Goal: Check status: Check status

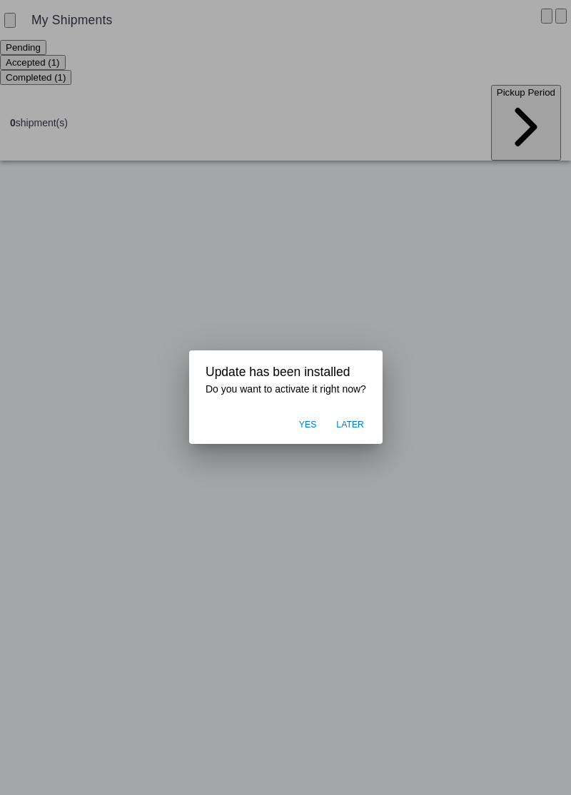
click at [350, 429] on span "Later" at bounding box center [350, 425] width 28 height 13
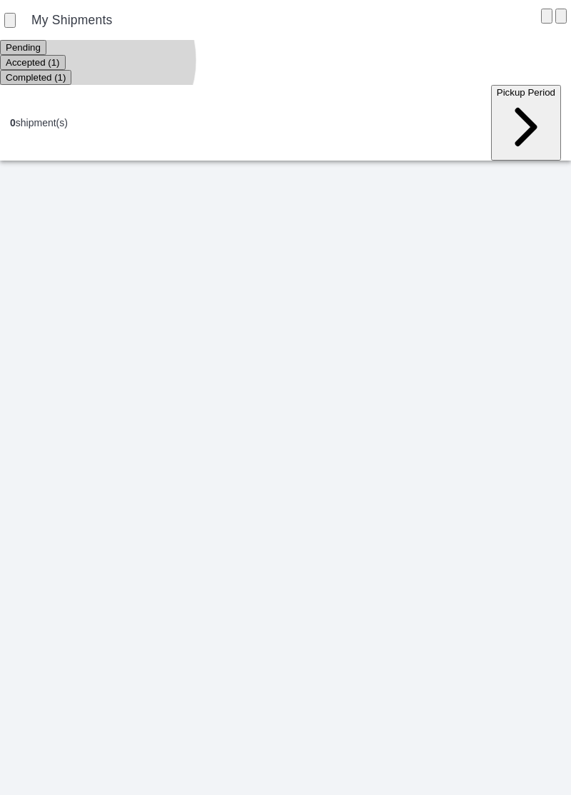
click at [66, 62] on ion-segment-button "Accepted (1)" at bounding box center [33, 61] width 66 height 11
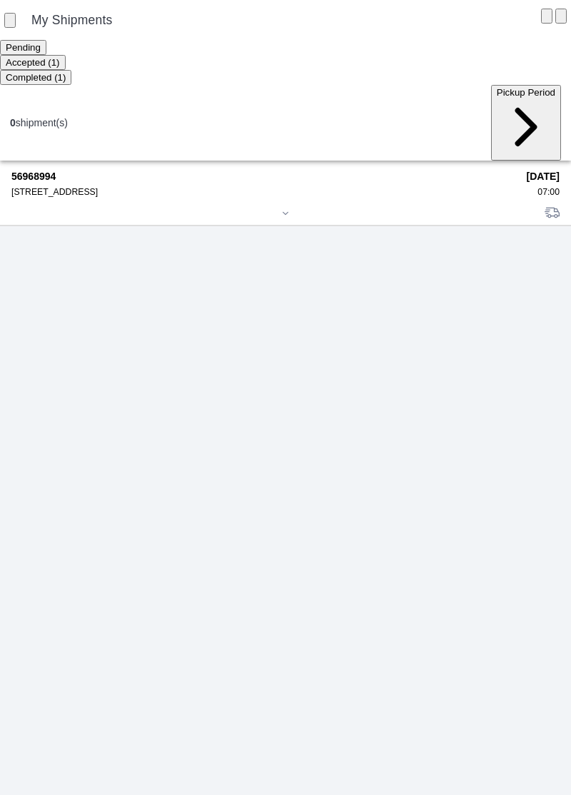
click at [72, 171] on strong "56968994" at bounding box center [263, 176] width 505 height 11
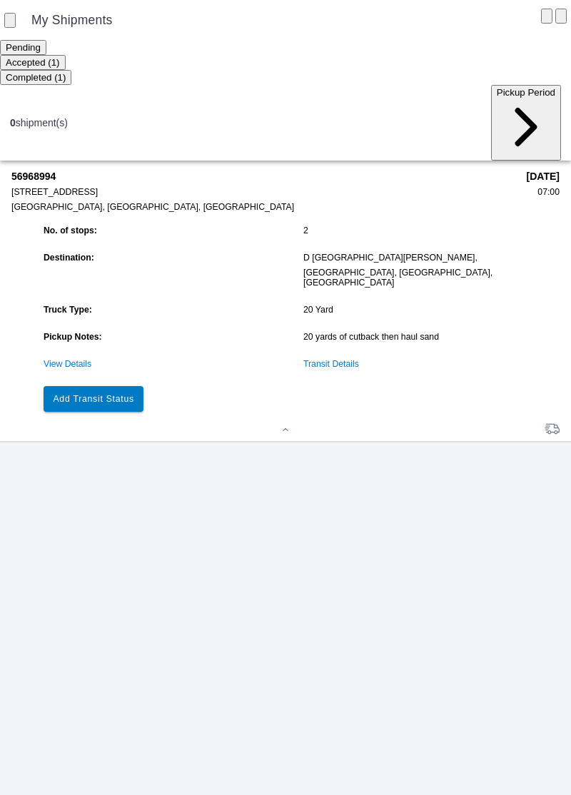
click at [76, 359] on link "View Details" at bounding box center [68, 364] width 48 height 10
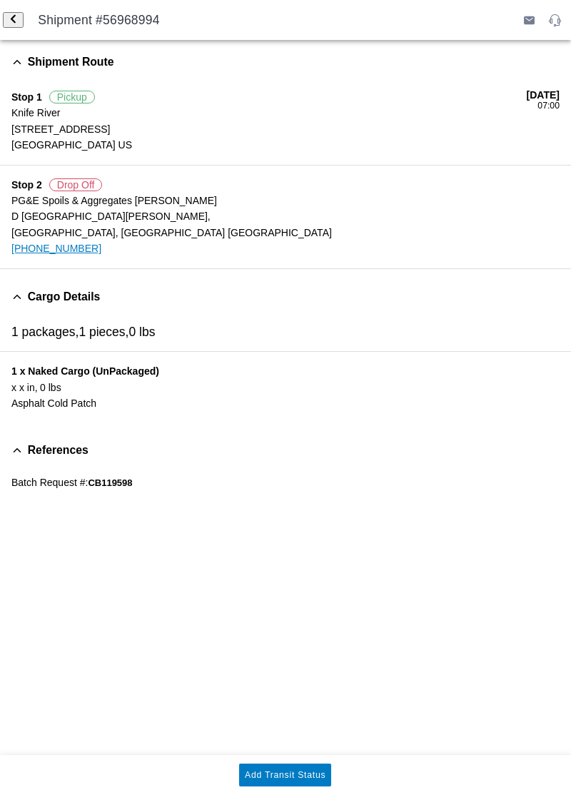
click at [61, 12] on div "Shipment #56968994" at bounding box center [285, 20] width 571 height 40
click at [18, 15] on span "back" at bounding box center [13, 20] width 9 height 11
